Goal: Task Accomplishment & Management: Manage account settings

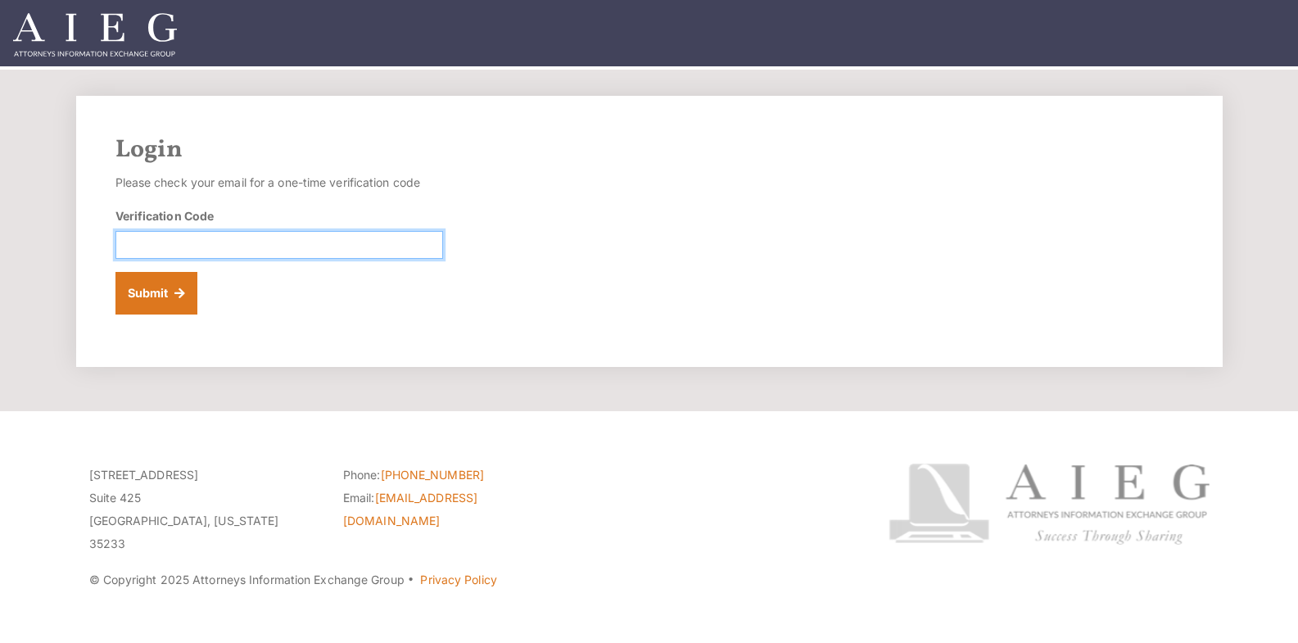
paste input "195492"
type input "195492"
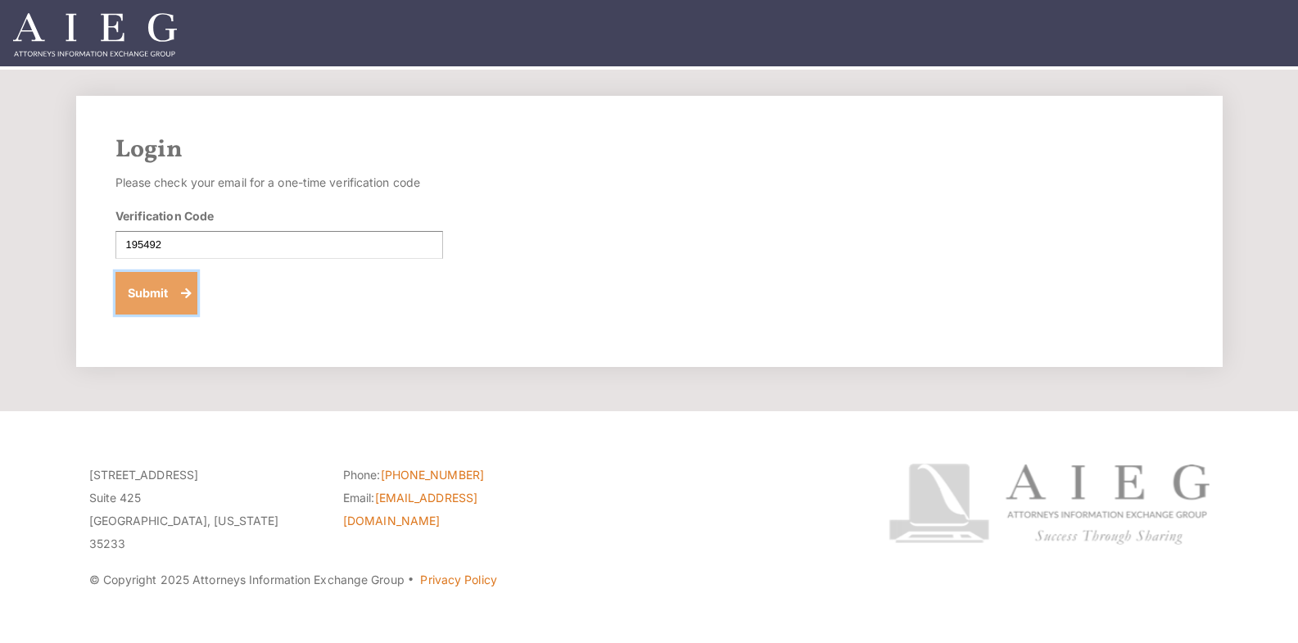
click at [147, 297] on button "Submit" at bounding box center [156, 293] width 83 height 43
click at [533, 224] on div "Login Please check your email for a one-time verification code Verification Cod…" at bounding box center [649, 231] width 1147 height 271
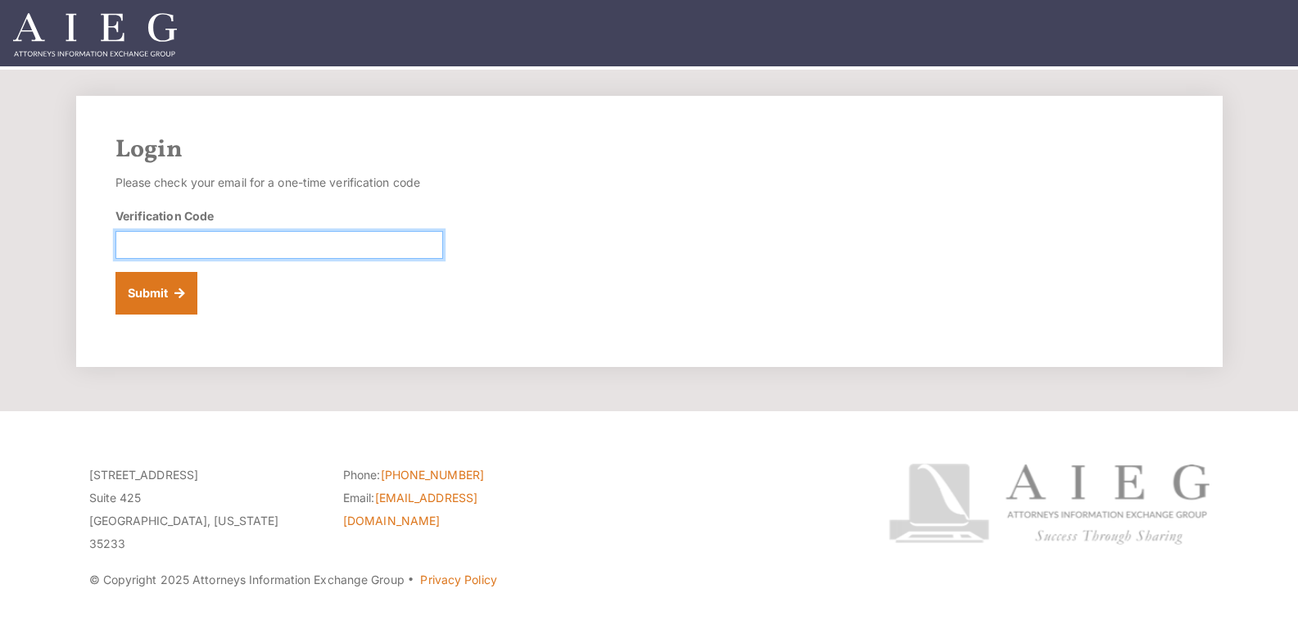
click at [219, 246] on input "Verification Code" at bounding box center [279, 245] width 328 height 28
paste input "186686"
type input "186686"
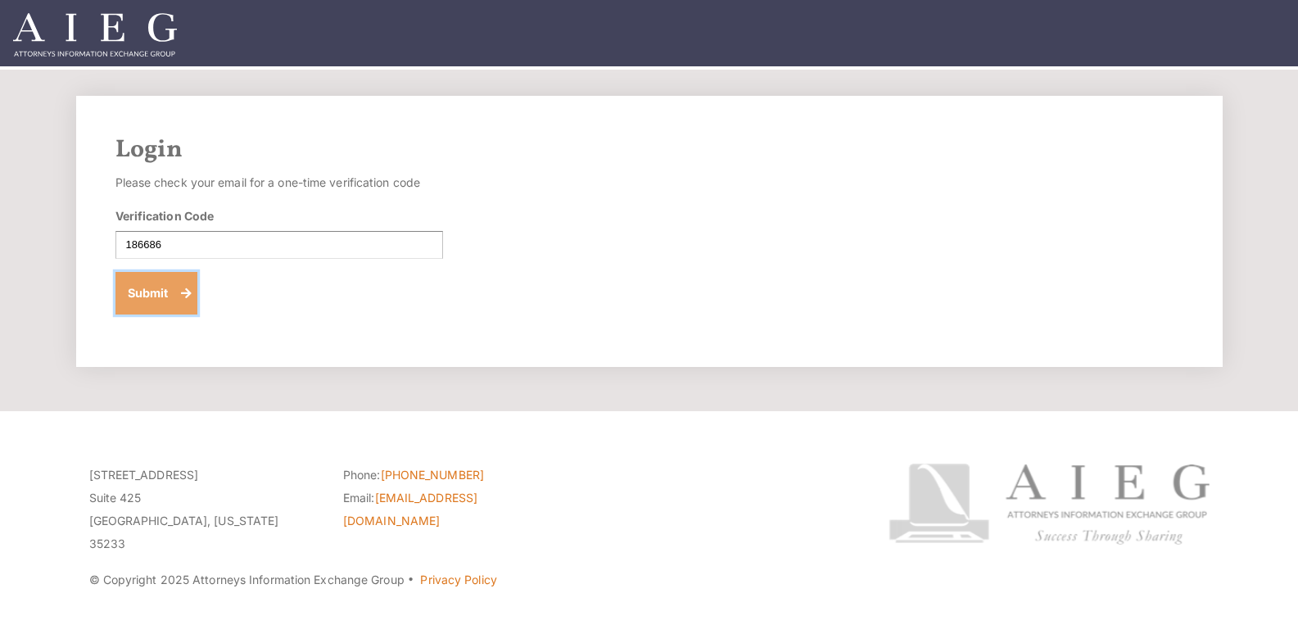
click at [193, 295] on button "Submit" at bounding box center [156, 293] width 83 height 43
